Goal: Information Seeking & Learning: Find specific fact

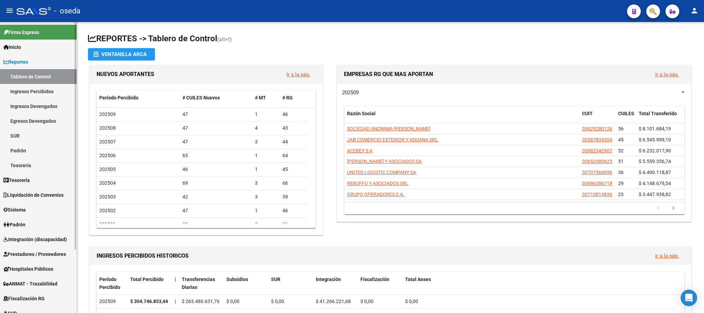
click at [21, 222] on span "Padrón" at bounding box center [14, 225] width 22 height 8
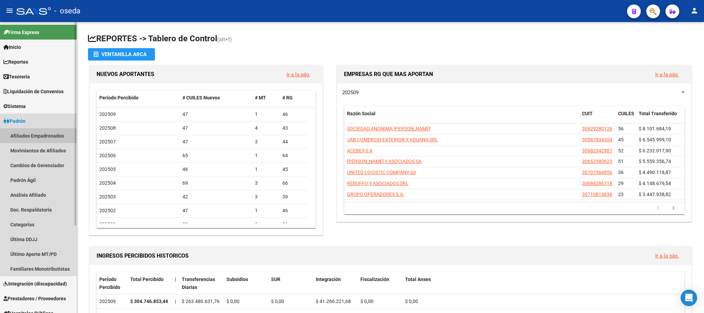
click at [47, 134] on link "Afiliados Empadronados" at bounding box center [38, 135] width 77 height 15
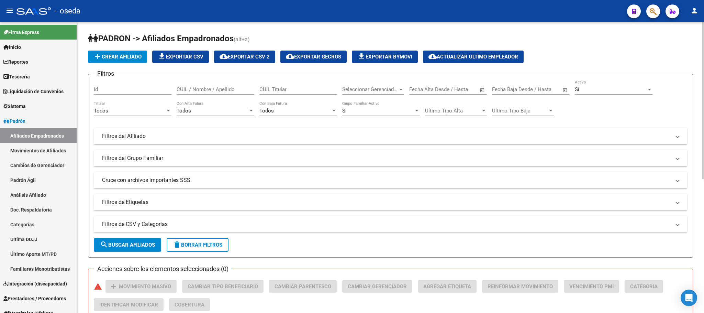
click at [167, 112] on div at bounding box center [168, 110] width 6 height 5
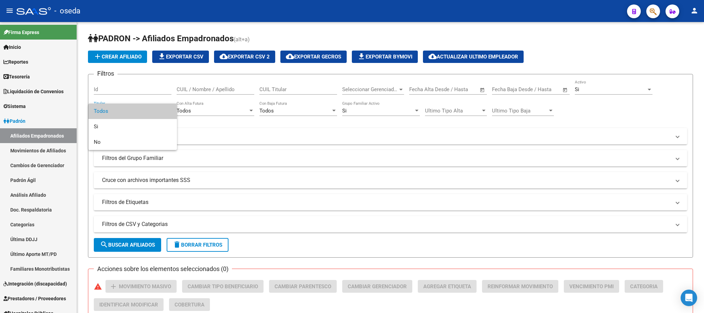
click at [219, 137] on div at bounding box center [352, 156] width 704 height 313
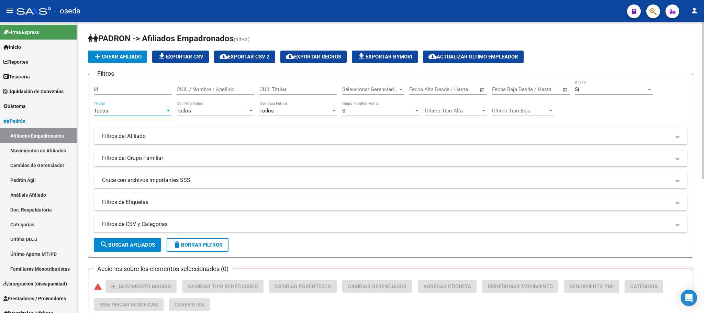
click at [105, 111] on span "Todos" at bounding box center [101, 111] width 14 height 6
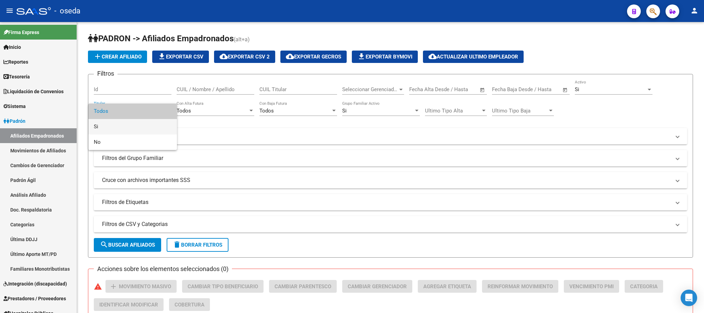
click at [93, 125] on mat-option "Si" at bounding box center [132, 126] width 89 height 15
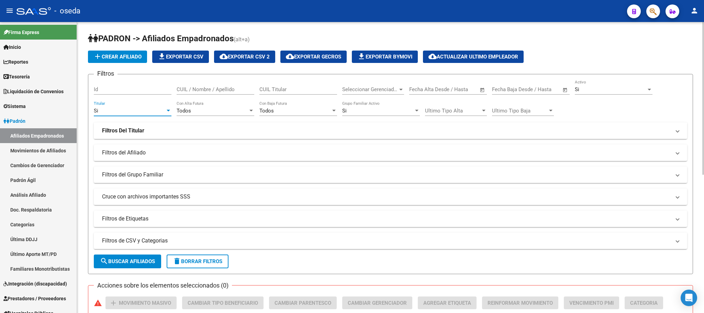
click at [140, 130] on strong "Filtros Del Titular" at bounding box center [123, 131] width 42 height 8
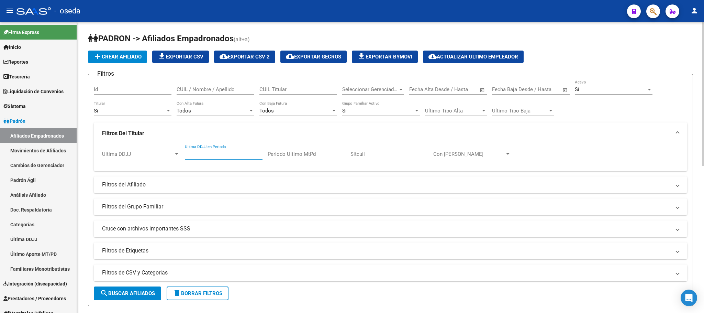
click at [250, 155] on input "Ultima DDJJ en Periodo" at bounding box center [224, 154] width 78 height 6
type input "202506"
click at [138, 295] on span "search Buscar Afiliados" at bounding box center [127, 293] width 55 height 6
click at [185, 57] on span "file_download Exportar CSV" at bounding box center [181, 57] width 46 height 6
click at [322, 157] on input "Periodo Ultimo MtPd" at bounding box center [307, 154] width 78 height 6
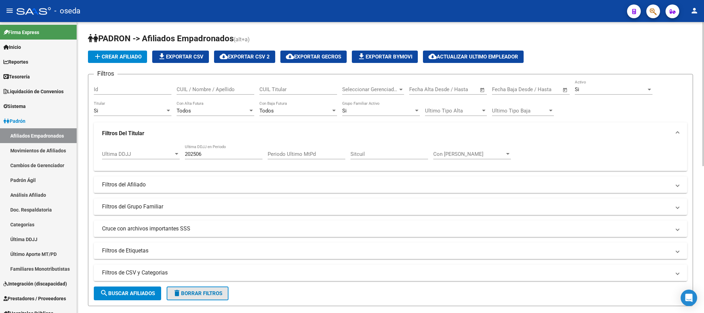
click at [201, 296] on span "delete Borrar Filtros" at bounding box center [197, 293] width 49 height 6
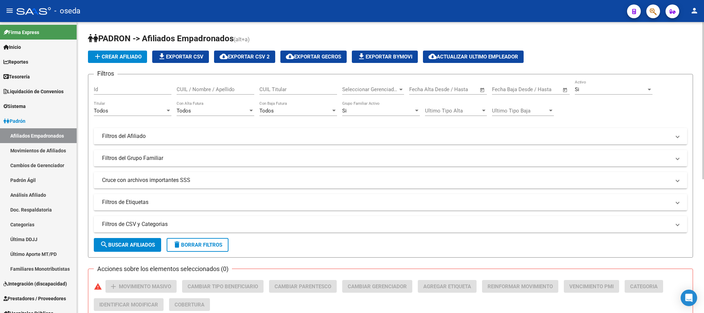
click at [122, 112] on div "Todos" at bounding box center [129, 111] width 71 height 6
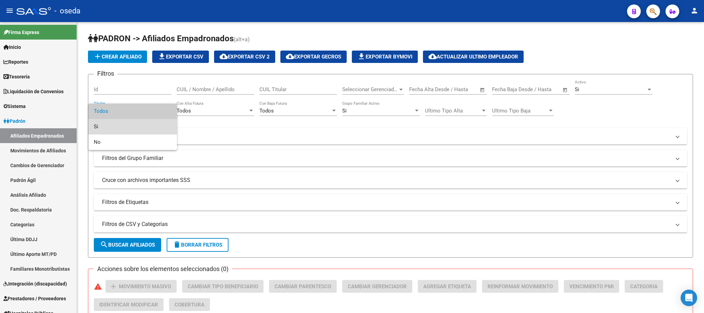
click at [108, 124] on span "Si" at bounding box center [133, 126] width 78 height 15
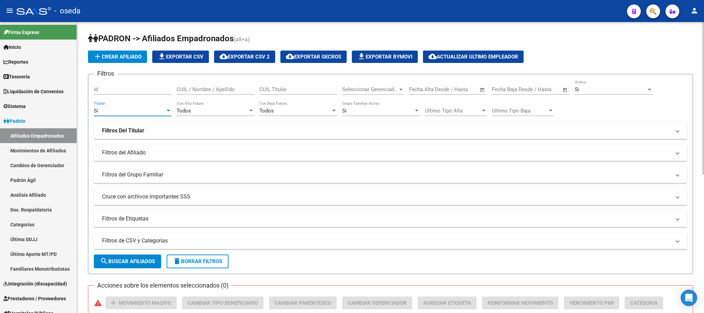
click at [140, 153] on mat-panel-title "Filtros del Afiliado" at bounding box center [386, 153] width 569 height 8
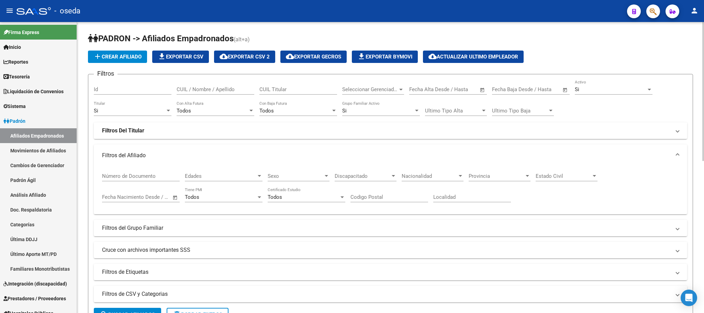
click at [135, 135] on mat-expansion-panel-header "Filtros Del Titular" at bounding box center [390, 130] width 593 height 16
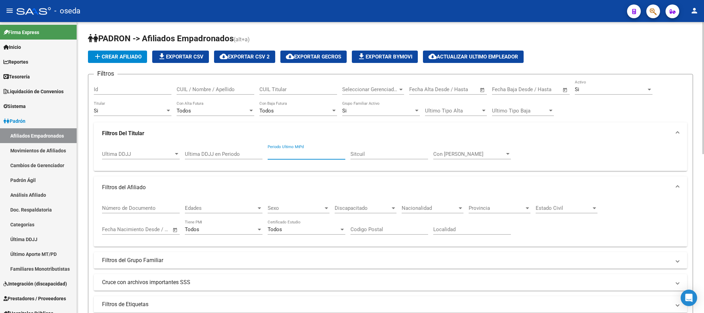
click at [315, 156] on input "Periodo Ultimo MtPd" at bounding box center [307, 154] width 78 height 6
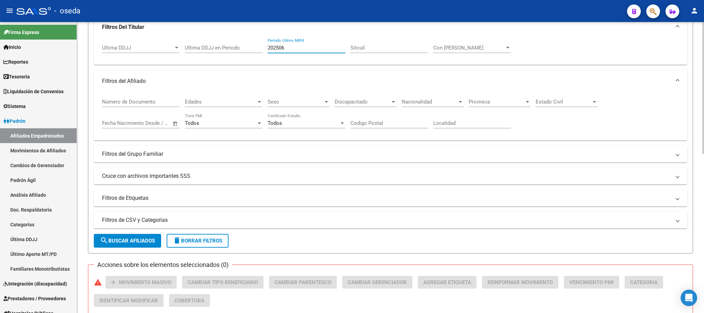
scroll to position [258, 0]
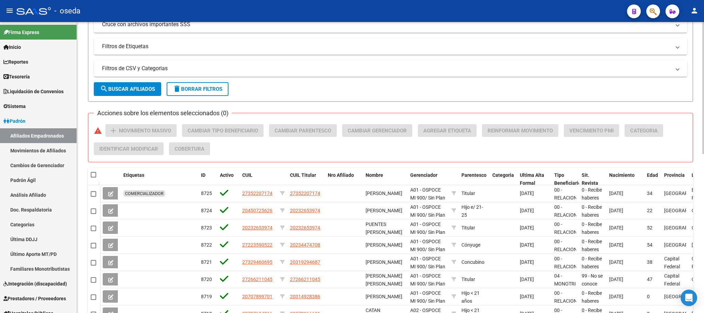
type input "202506"
click at [120, 92] on span "search Buscar Afiliados" at bounding box center [127, 89] width 55 height 6
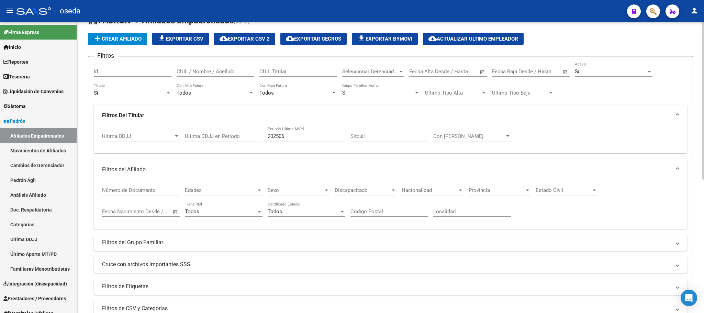
scroll to position [0, 0]
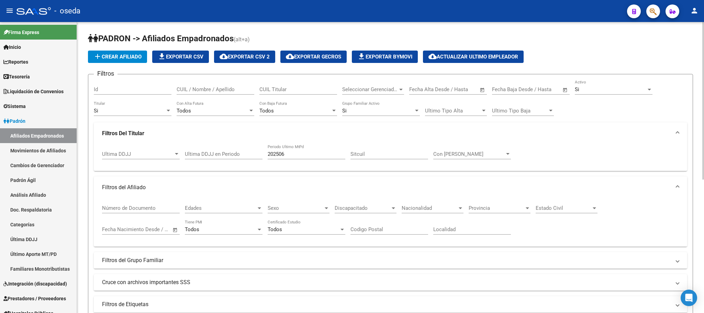
click at [178, 56] on span "file_download Exportar CSV" at bounding box center [181, 57] width 46 height 6
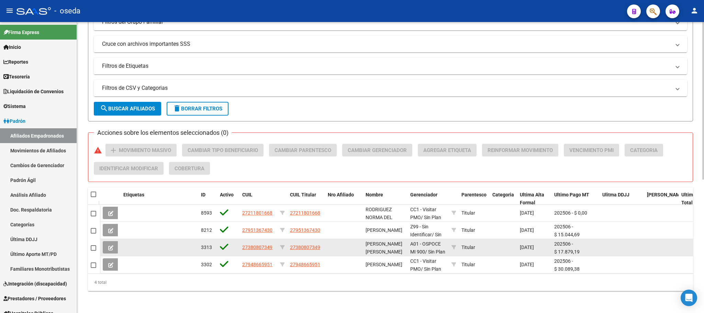
scroll to position [1, 0]
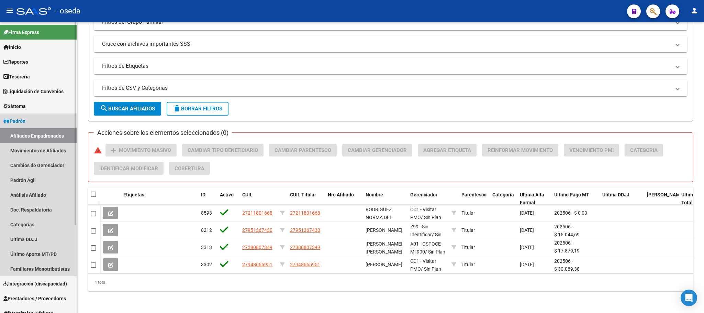
click at [25, 122] on span "Padrón" at bounding box center [14, 121] width 22 height 8
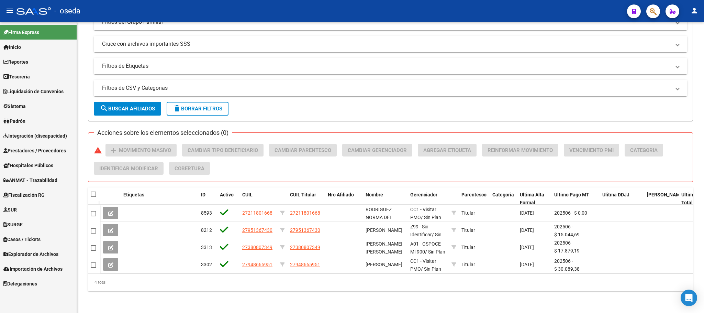
click at [24, 253] on span "Explorador de Archivos" at bounding box center [30, 254] width 55 height 8
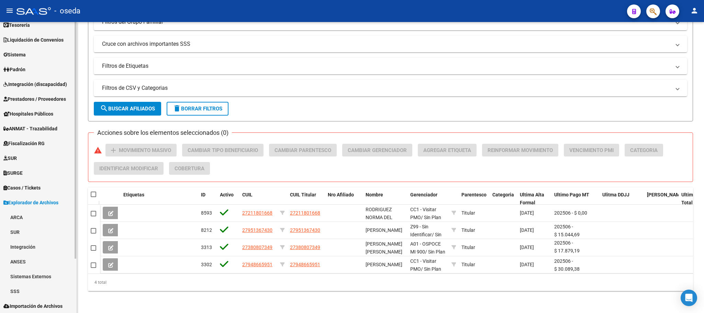
scroll to position [66, 0]
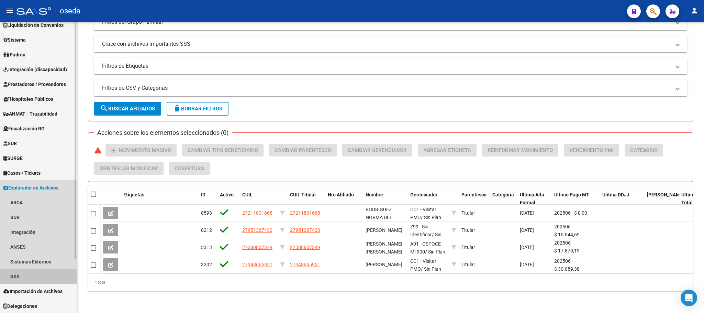
click at [23, 278] on link "SSS" at bounding box center [38, 276] width 77 height 15
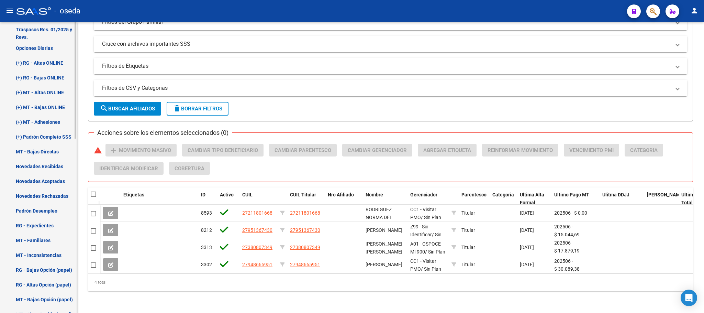
scroll to position [272, 0]
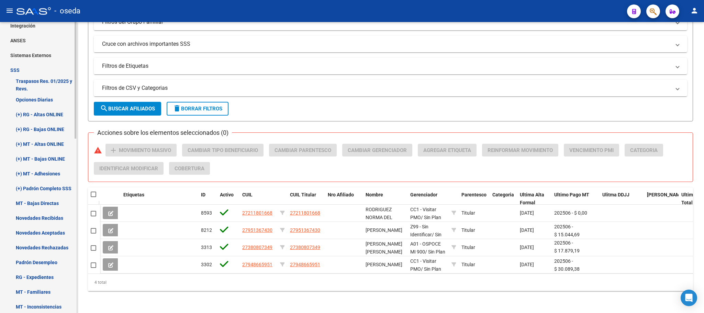
click at [54, 97] on link "Opciones Diarias" at bounding box center [38, 99] width 77 height 15
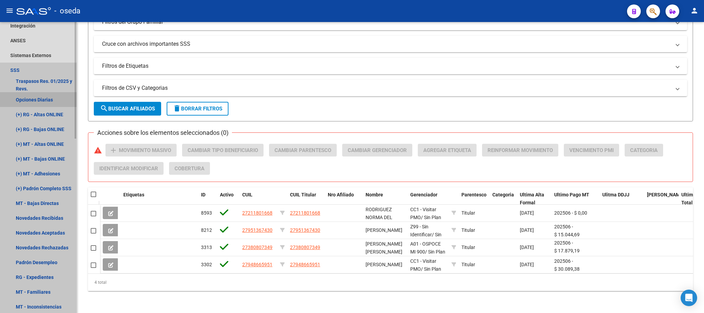
click at [34, 97] on link "Opciones Diarias" at bounding box center [38, 99] width 77 height 15
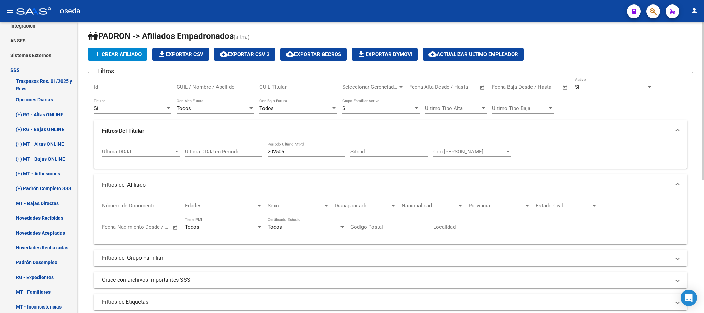
scroll to position [0, 0]
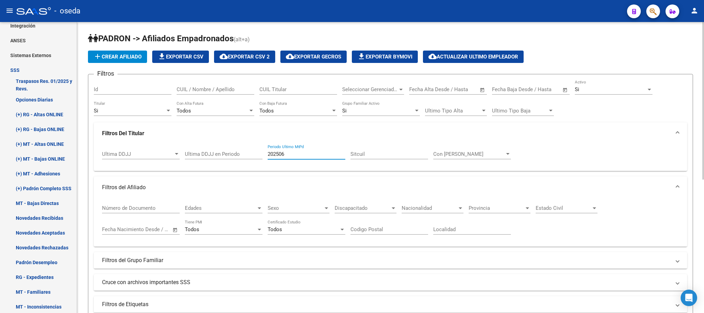
drag, startPoint x: 289, startPoint y: 154, endPoint x: 236, endPoint y: 154, distance: 52.9
click at [236, 154] on div "Ultima DDJJ Ultima DDJJ Ultima DDJJ en Periodo 202506 Periodo Ultimo MtPd Sitcu…" at bounding box center [390, 154] width 577 height 21
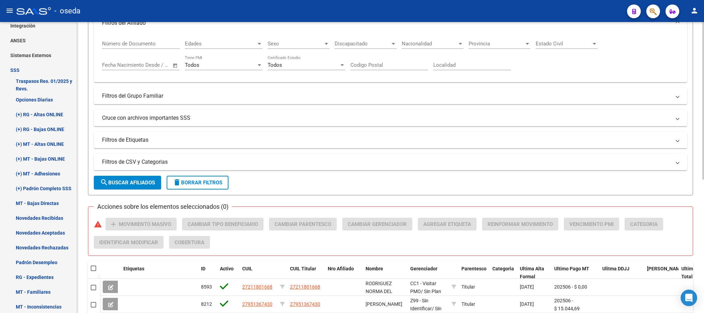
scroll to position [206, 0]
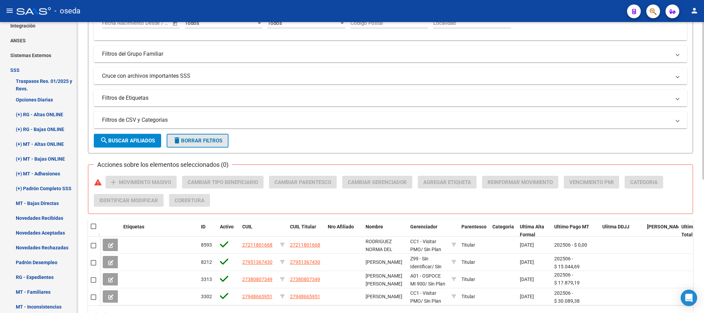
click at [200, 140] on span "delete Borrar Filtros" at bounding box center [197, 140] width 49 height 6
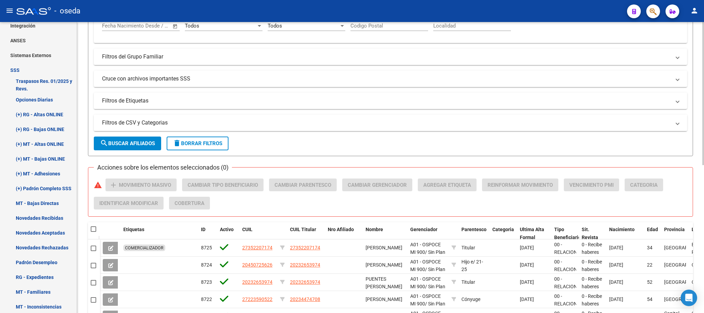
scroll to position [300, 0]
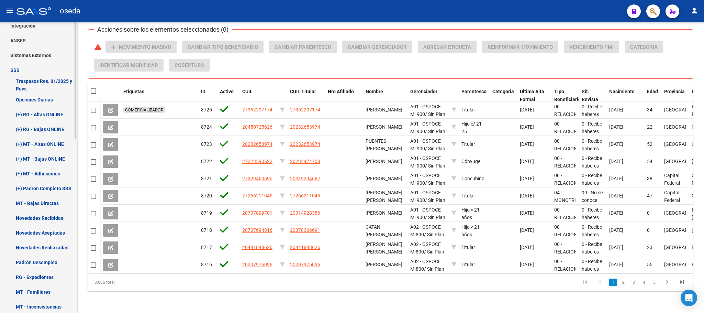
click at [53, 99] on link "Opciones Diarias" at bounding box center [38, 99] width 77 height 15
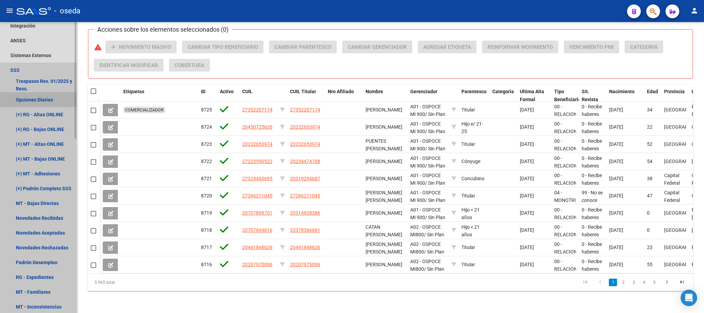
click at [53, 99] on link "Opciones Diarias" at bounding box center [38, 99] width 77 height 15
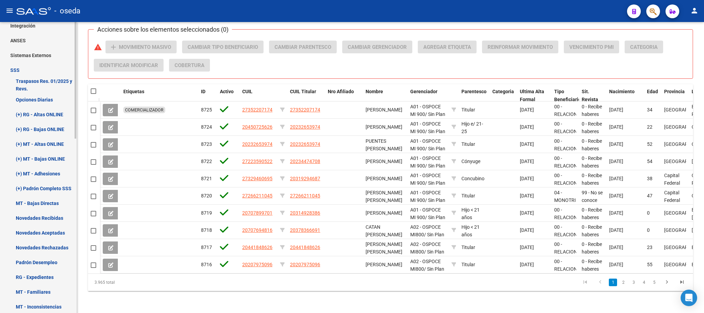
click at [29, 100] on link "Opciones Diarias" at bounding box center [38, 99] width 77 height 15
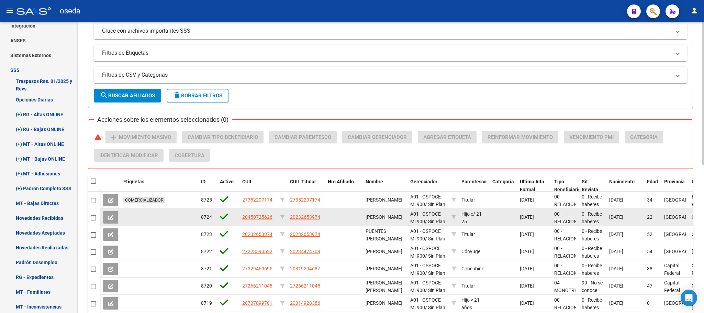
scroll to position [197, 0]
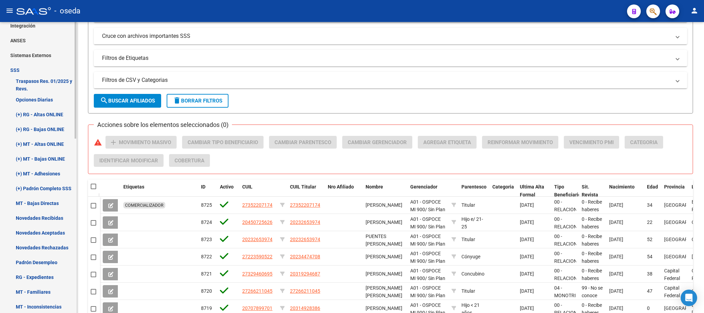
click at [20, 83] on link "Traspasos Res. 01/2025 y Revs." at bounding box center [38, 84] width 77 height 15
click at [204, 103] on span "delete Borrar Filtros" at bounding box center [197, 101] width 49 height 6
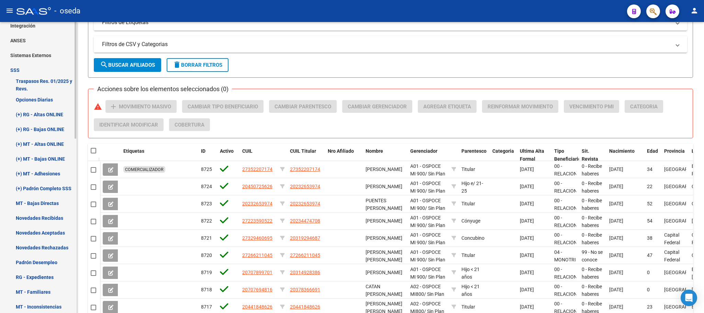
scroll to position [249, 0]
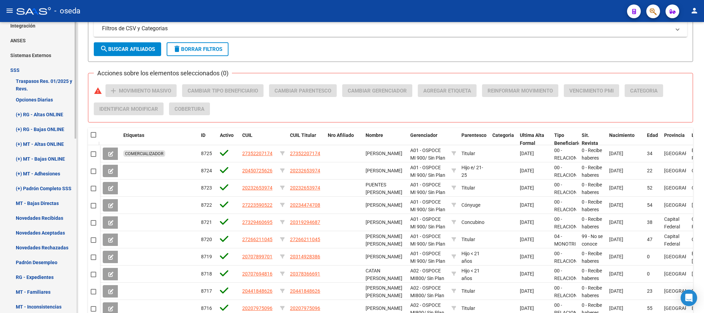
click at [20, 98] on link "Opciones Diarias" at bounding box center [38, 99] width 77 height 15
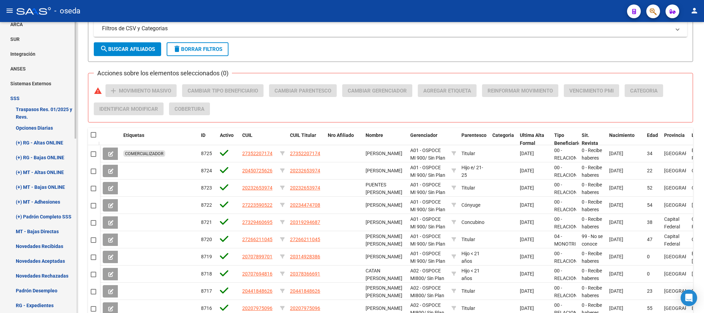
scroll to position [221, 0]
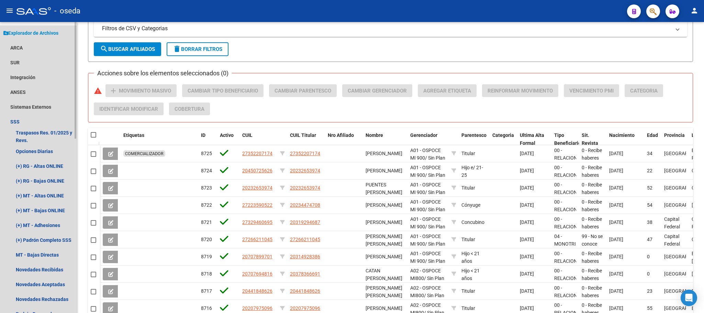
click at [25, 34] on span "Explorador de Archivos" at bounding box center [30, 33] width 55 height 8
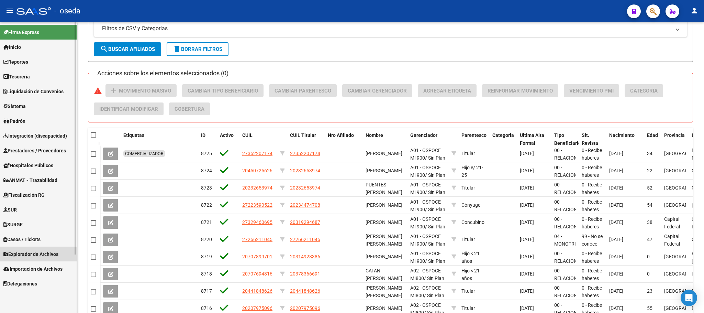
scroll to position [0, 0]
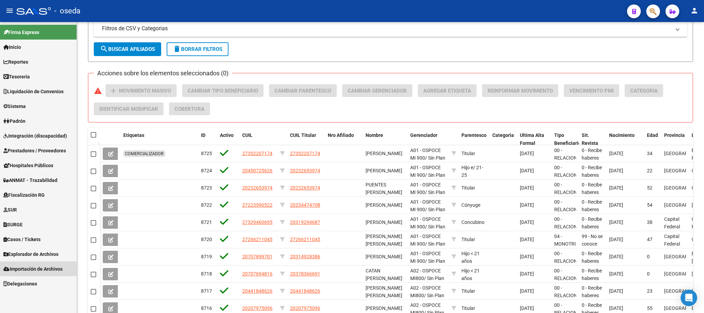
click at [26, 262] on link "Importación de Archivos" at bounding box center [38, 268] width 77 height 15
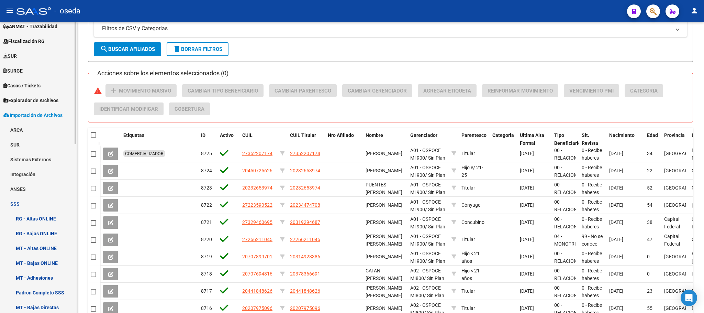
scroll to position [145, 0]
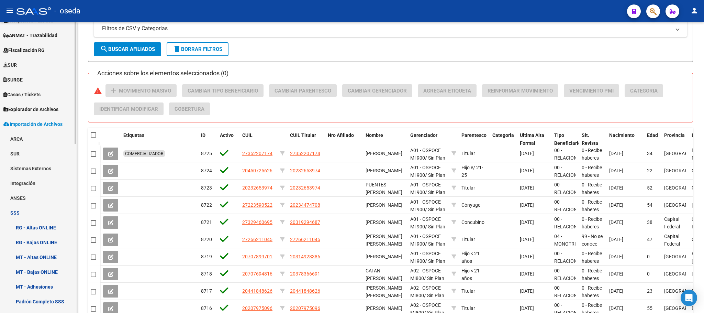
click at [15, 109] on span "Explorador de Archivos" at bounding box center [30, 109] width 55 height 8
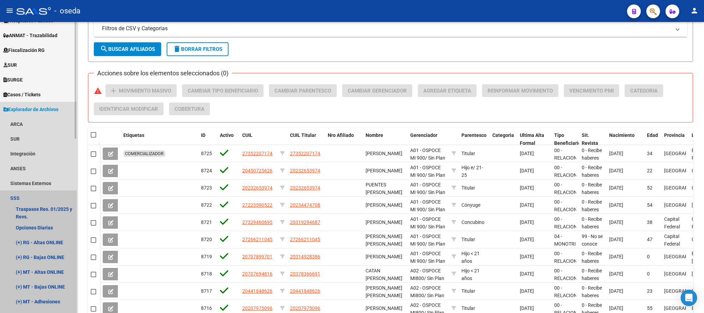
click at [13, 196] on link "SSS" at bounding box center [38, 197] width 77 height 15
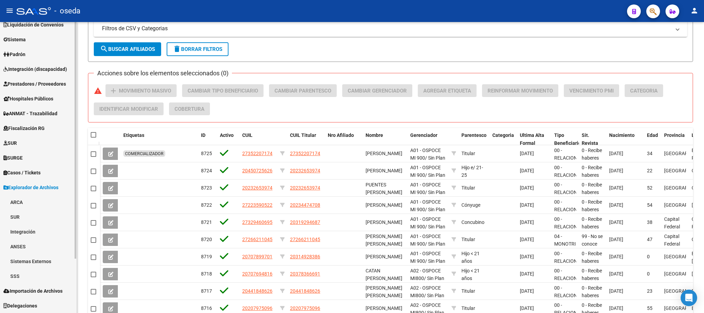
scroll to position [66, 0]
click at [11, 272] on link "SSS" at bounding box center [38, 276] width 77 height 15
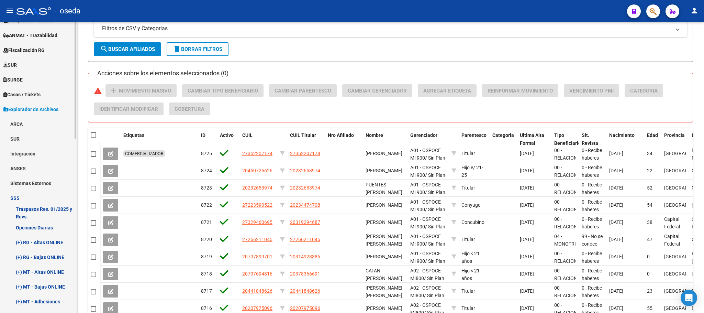
scroll to position [196, 0]
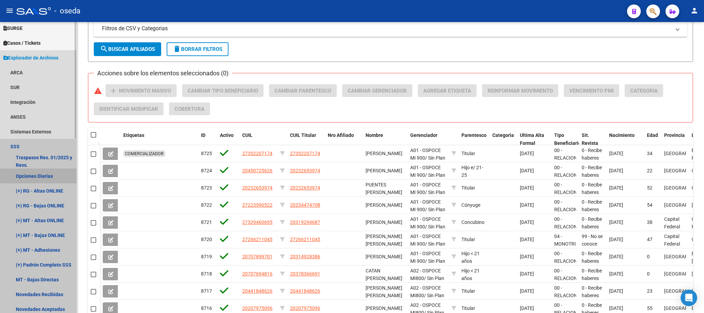
click at [22, 174] on link "Opciones Diarias" at bounding box center [38, 175] width 77 height 15
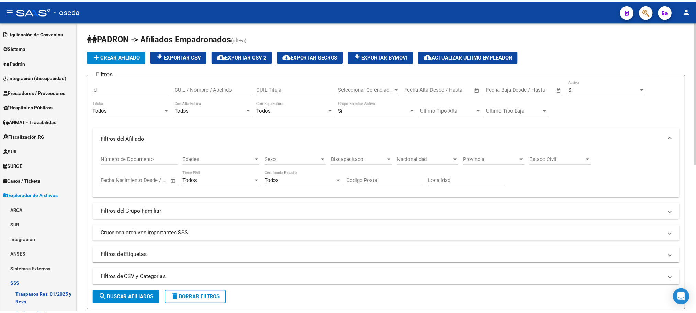
scroll to position [42, 0]
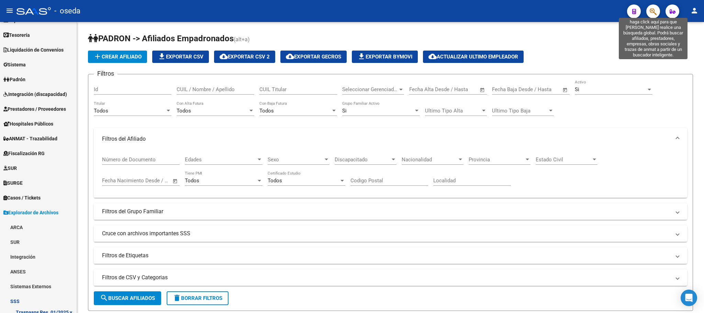
click at [652, 12] on icon "button" at bounding box center [653, 12] width 7 height 8
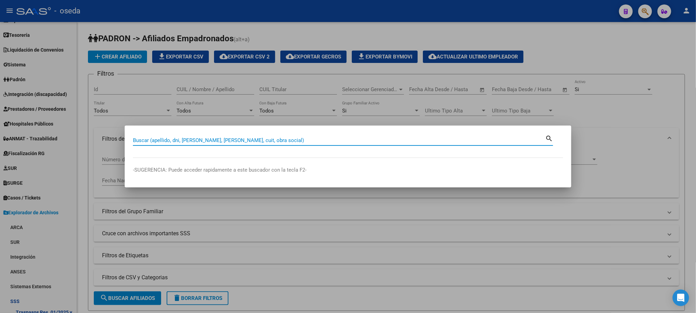
click at [189, 137] on input "Buscar (apellido, dni, [PERSON_NAME], [PERSON_NAME], cuit, obra social)" at bounding box center [339, 140] width 412 height 6
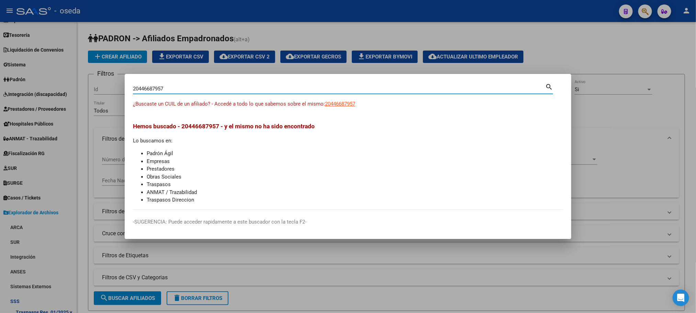
drag, startPoint x: 171, startPoint y: 88, endPoint x: 94, endPoint y: 78, distance: 77.9
click at [94, 78] on div "20446687957 Buscar (apellido, dni, cuil, nro traspaso, cuit, obra social) searc…" at bounding box center [348, 156] width 696 height 313
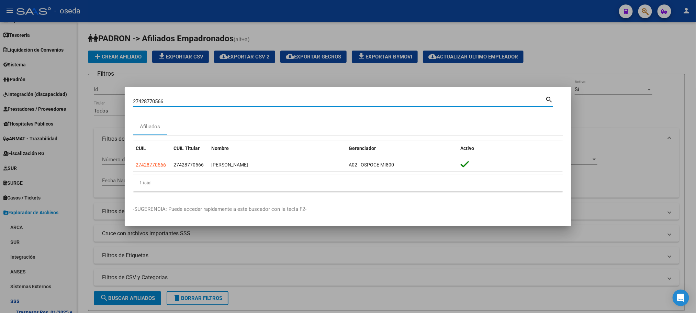
drag, startPoint x: 179, startPoint y: 103, endPoint x: 91, endPoint y: 98, distance: 88.8
click at [93, 98] on div "27428770566 Buscar (apellido, dni, cuil, nro traspaso, cuit, obra social) searc…" at bounding box center [348, 156] width 696 height 313
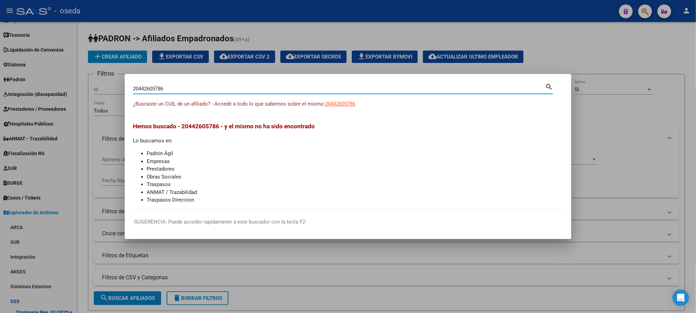
drag, startPoint x: 187, startPoint y: 89, endPoint x: 28, endPoint y: 88, distance: 158.4
click at [58, 88] on div "20442605786 Buscar (apellido, dni, cuil, nro traspaso, cuit, obra social) searc…" at bounding box center [348, 156] width 696 height 313
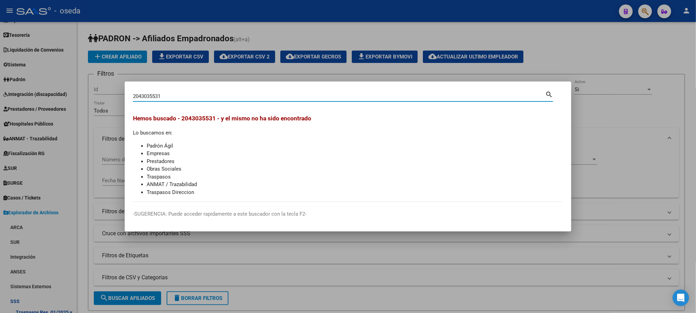
click at [148, 96] on input "2043035531" at bounding box center [339, 96] width 412 height 6
click at [151, 94] on input "2043035531" at bounding box center [339, 96] width 412 height 6
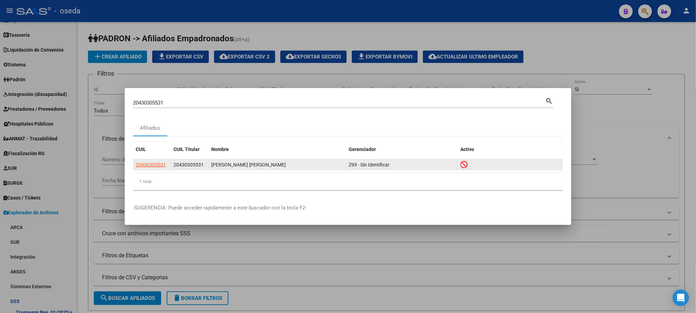
drag, startPoint x: 345, startPoint y: 166, endPoint x: 396, endPoint y: 166, distance: 51.5
click at [396, 166] on div "20430305531 20430305531 [PERSON_NAME] [PERSON_NAME] Z99 - Sin Identificar" at bounding box center [348, 164] width 430 height 11
click at [379, 178] on div "1 total" at bounding box center [348, 181] width 430 height 17
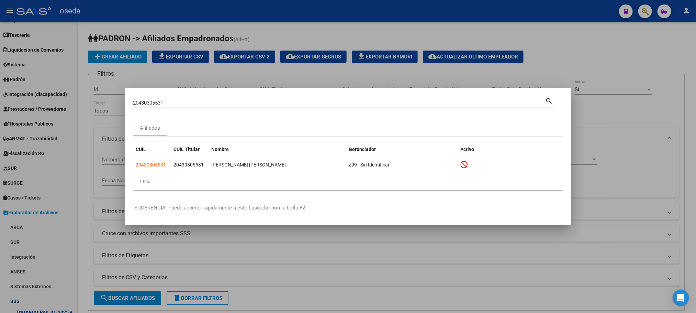
drag, startPoint x: 202, startPoint y: 101, endPoint x: 59, endPoint y: 85, distance: 144.3
click at [64, 84] on div "20430305531 Buscar (apellido, dni, cuil, nro traspaso, cuit, obra social) searc…" at bounding box center [348, 156] width 696 height 313
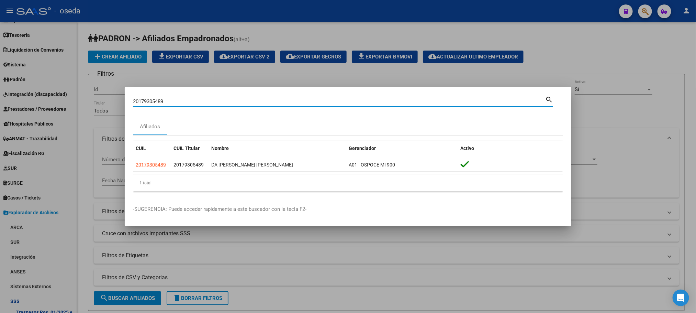
drag, startPoint x: 168, startPoint y: 100, endPoint x: 104, endPoint y: 95, distance: 64.1
click at [104, 95] on div "20179305489 Buscar (apellido, dni, cuil, nro traspaso, cuit, obra social) searc…" at bounding box center [348, 156] width 696 height 313
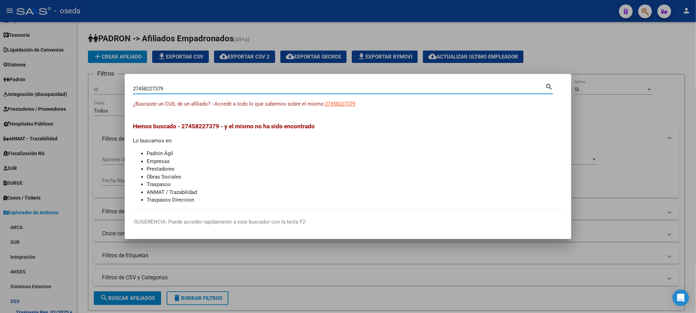
drag, startPoint x: 172, startPoint y: 89, endPoint x: 63, endPoint y: 83, distance: 109.4
click at [63, 83] on div "27458227379 Buscar (apellido, dni, cuil, nro traspaso, cuit, obra social) searc…" at bounding box center [348, 156] width 696 height 313
drag, startPoint x: 178, startPoint y: 89, endPoint x: 69, endPoint y: 90, distance: 108.9
click at [69, 90] on div "20455228663 Buscar (apellido, dni, cuil, nro traspaso, cuit, obra social) searc…" at bounding box center [348, 156] width 696 height 313
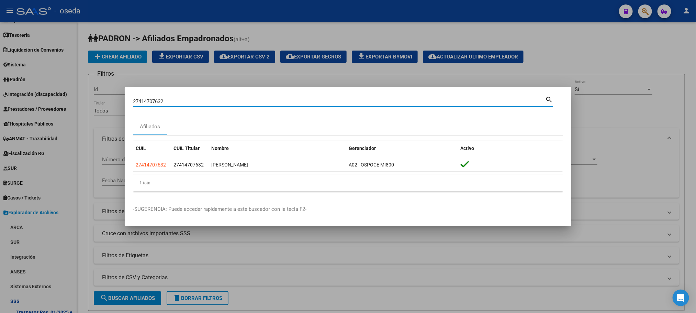
drag, startPoint x: 199, startPoint y: 102, endPoint x: 0, endPoint y: 99, distance: 199.3
click at [0, 99] on div "27414707632 Buscar (apellido, dni, cuil, nro traspaso, cuit, obra social) searc…" at bounding box center [348, 156] width 696 height 313
drag, startPoint x: 179, startPoint y: 100, endPoint x: 76, endPoint y: 100, distance: 102.4
click at [76, 100] on div "27466866585 Buscar (apellido, dni, cuil, nro traspaso, cuit, obra social) searc…" at bounding box center [348, 156] width 696 height 313
drag, startPoint x: 174, startPoint y: 100, endPoint x: 65, endPoint y: 100, distance: 108.2
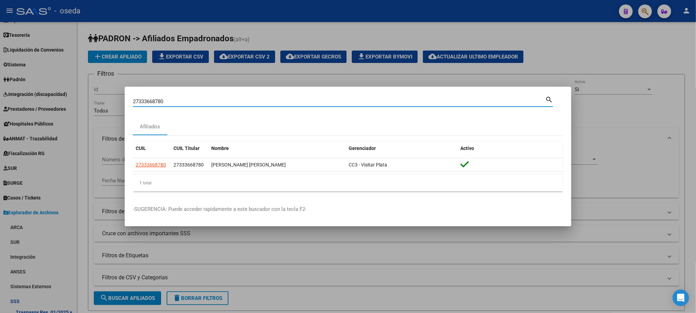
click at [65, 100] on div "27333668780 Buscar (apellido, dni, cuil, nro traspaso, cuit, obra social) searc…" at bounding box center [348, 156] width 696 height 313
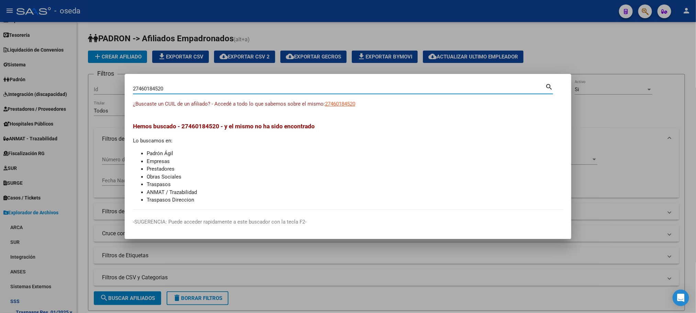
drag, startPoint x: 164, startPoint y: 88, endPoint x: 104, endPoint y: 85, distance: 59.9
click at [105, 86] on div "27460184520 Buscar (apellido, dni, cuil, nro traspaso, cuit, obra social) searc…" at bounding box center [348, 156] width 696 height 313
drag, startPoint x: 173, startPoint y: 89, endPoint x: 12, endPoint y: 89, distance: 161.5
click at [12, 89] on div "27473375414 Buscar (apellido, dni, cuil, nro traspaso, cuit, obra social) searc…" at bounding box center [348, 156] width 696 height 313
drag, startPoint x: 175, startPoint y: 89, endPoint x: 117, endPoint y: 89, distance: 57.7
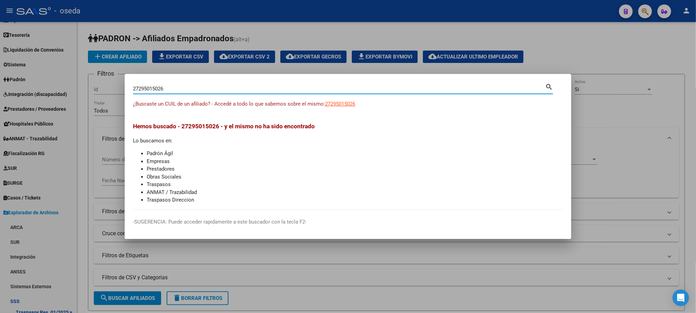
click at [117, 89] on div "27295015026 Buscar (apellido, dni, cuil, nro traspaso, cuit, obra social) searc…" at bounding box center [348, 156] width 696 height 313
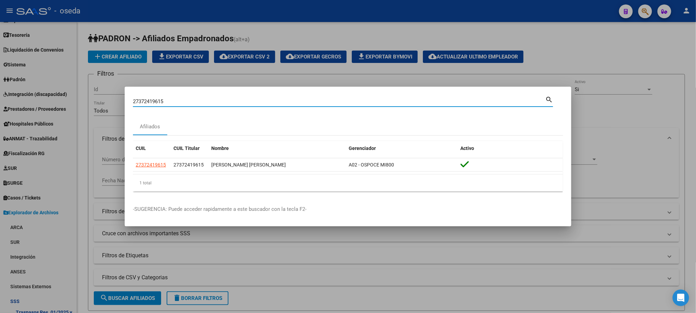
drag, startPoint x: 185, startPoint y: 102, endPoint x: 46, endPoint y: 102, distance: 139.2
click at [46, 102] on div "27372419615 Buscar (apellido, dni, cuil, nro traspaso, cuit, obra social) searc…" at bounding box center [348, 156] width 696 height 313
drag, startPoint x: 178, startPoint y: 100, endPoint x: 100, endPoint y: 98, distance: 78.4
click at [100, 98] on div "27443197554 Buscar (apellido, dni, cuil, nro traspaso, cuit, obra social) searc…" at bounding box center [348, 156] width 696 height 313
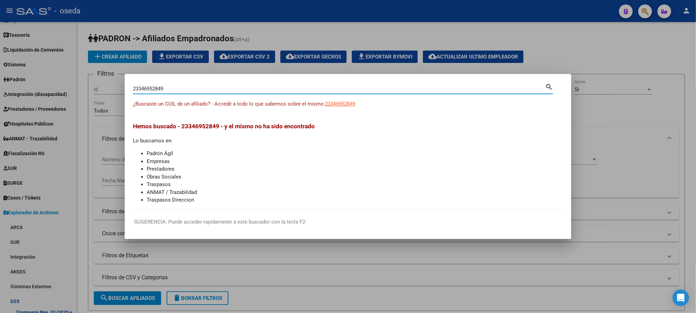
drag, startPoint x: 185, startPoint y: 87, endPoint x: 92, endPoint y: 87, distance: 92.8
click at [92, 87] on div "23346952849 Buscar (apellido, dni, cuil, nro traspaso, cuit, obra social) searc…" at bounding box center [348, 156] width 696 height 313
type input "31292540"
